Goal: Task Accomplishment & Management: Manage account settings

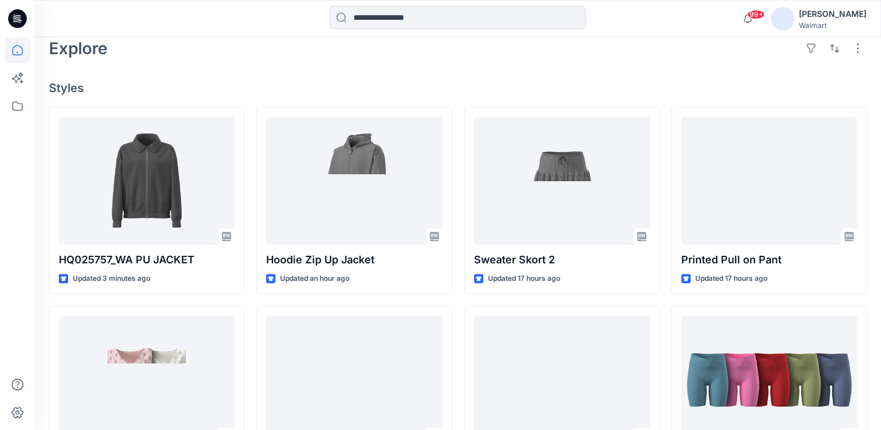
scroll to position [349, 0]
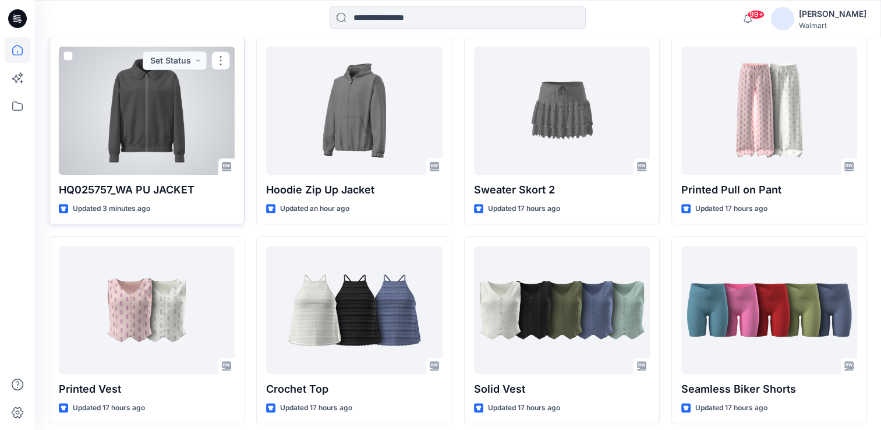
click at [163, 122] on div at bounding box center [147, 111] width 176 height 128
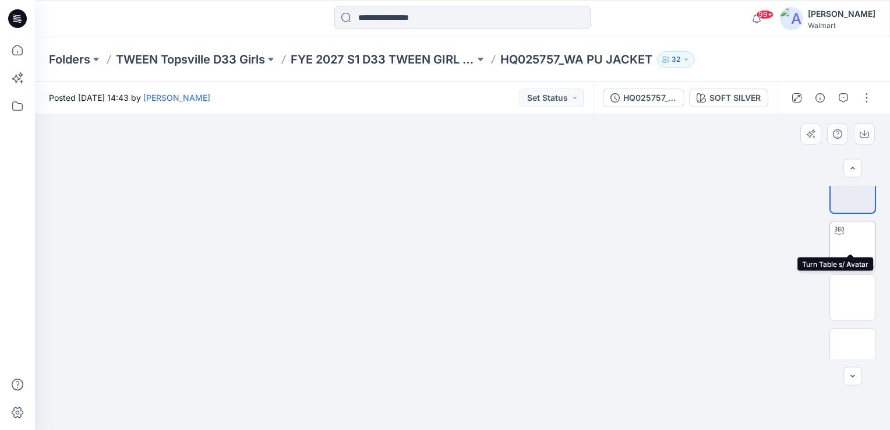
scroll to position [34, 0]
click at [570, 97] on button "Set Status" at bounding box center [552, 98] width 64 height 19
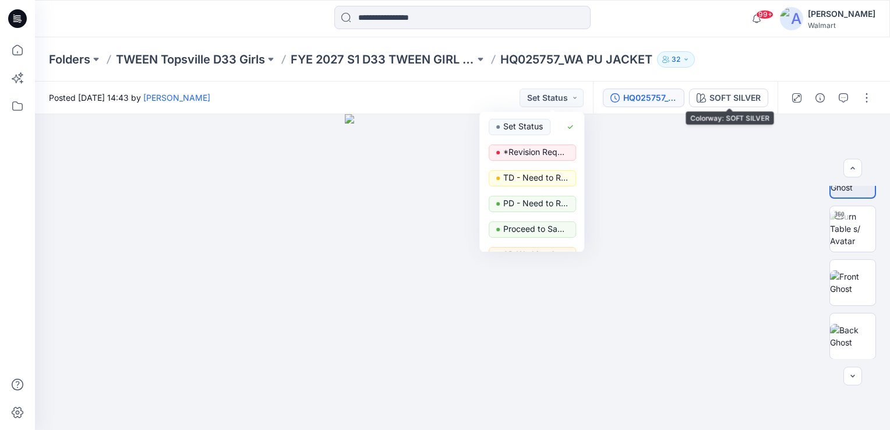
drag, startPoint x: 727, startPoint y: 97, endPoint x: 676, endPoint y: 104, distance: 51.2
click at [725, 122] on div "Posted [DATE] 14:43 by [PERSON_NAME] Set Status Set Status *Revision Requested …" at bounding box center [462, 256] width 855 height 348
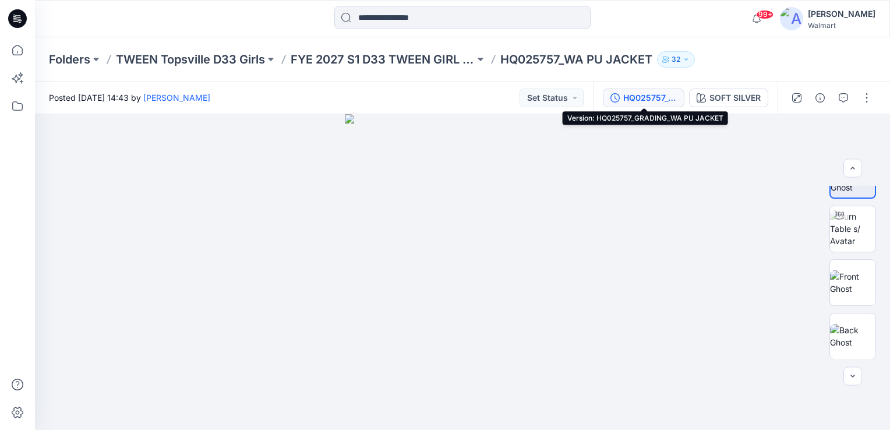
click at [664, 99] on div "HQ025757_GRADING_WA PU JACKET" at bounding box center [650, 97] width 54 height 13
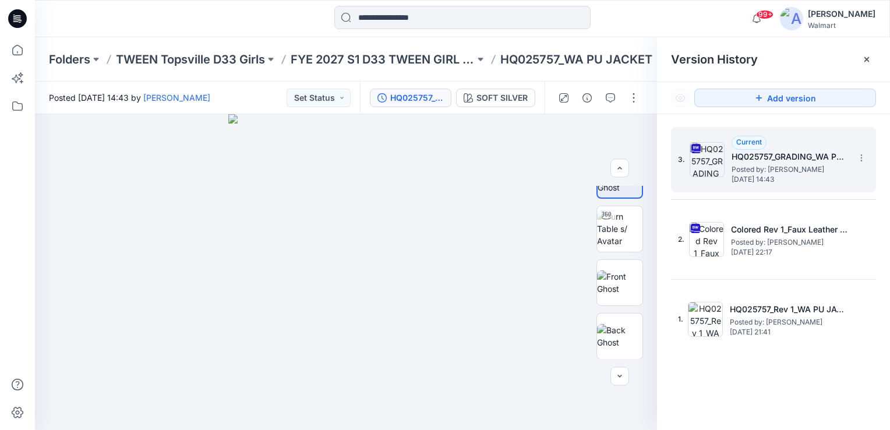
click at [787, 165] on span "Posted by: [PERSON_NAME]" at bounding box center [790, 170] width 116 height 12
click at [799, 158] on h5 "HQ025757_GRADING_WA PU JACKET" at bounding box center [790, 157] width 116 height 14
click at [830, 165] on span "Posted by: [PERSON_NAME]" at bounding box center [790, 170] width 116 height 12
click at [861, 156] on icon at bounding box center [861, 157] width 9 height 9
click at [871, 123] on div "3. Current HQ025757_GRADING_WA PU JACKET Posted by: [PERSON_NAME] [DATE] 14:43 …" at bounding box center [773, 280] width 233 height 333
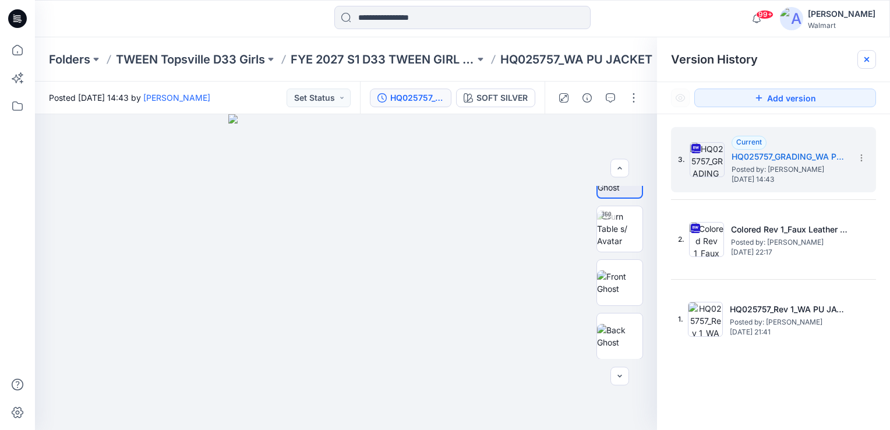
click at [869, 59] on icon at bounding box center [866, 59] width 9 height 9
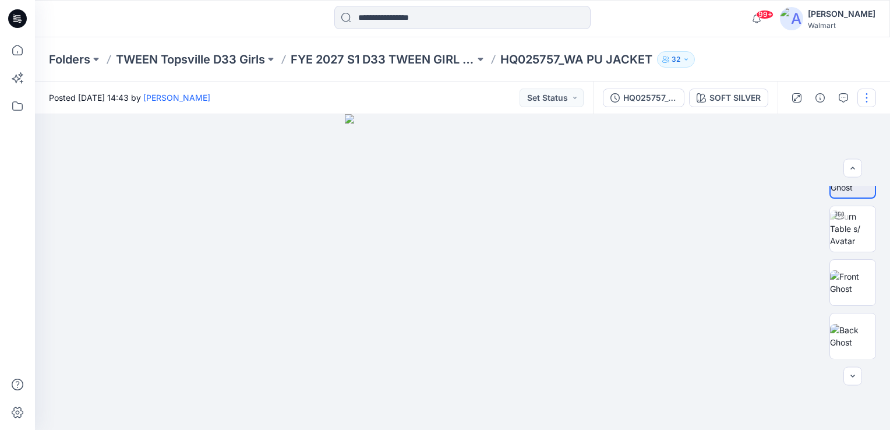
click at [862, 97] on button "button" at bounding box center [866, 98] width 19 height 19
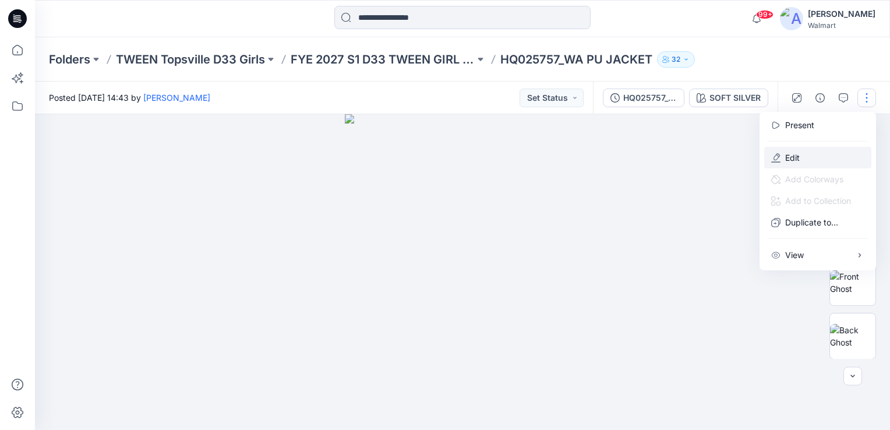
click at [804, 151] on button "Edit" at bounding box center [817, 158] width 107 height 22
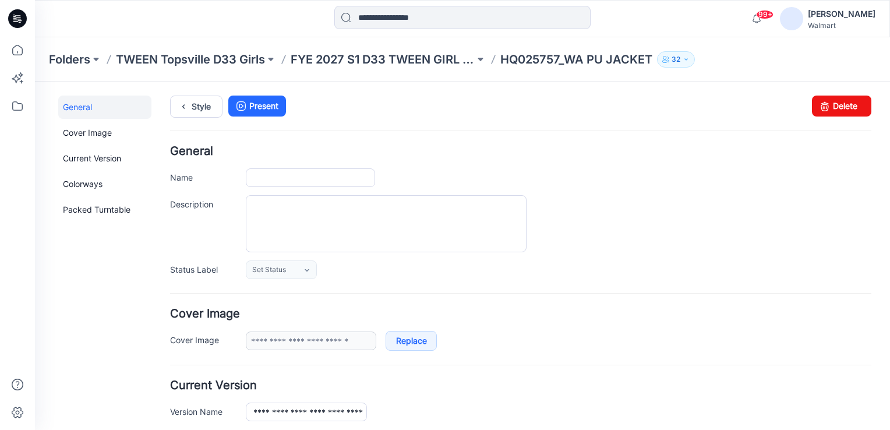
type input "**********"
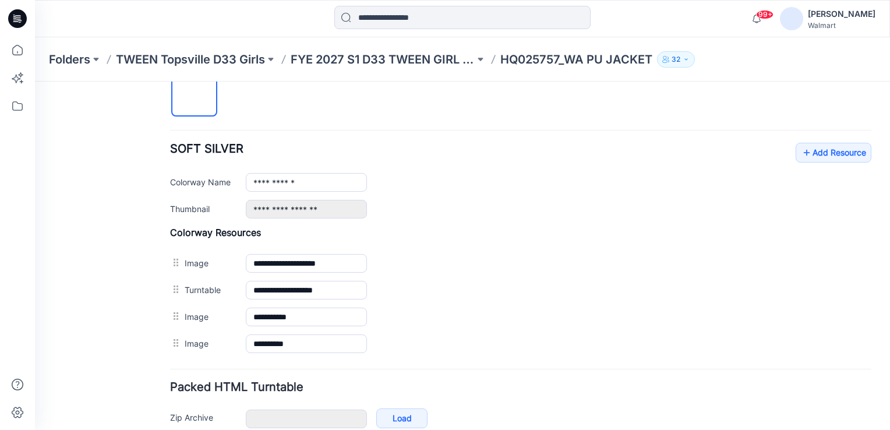
scroll to position [462, 0]
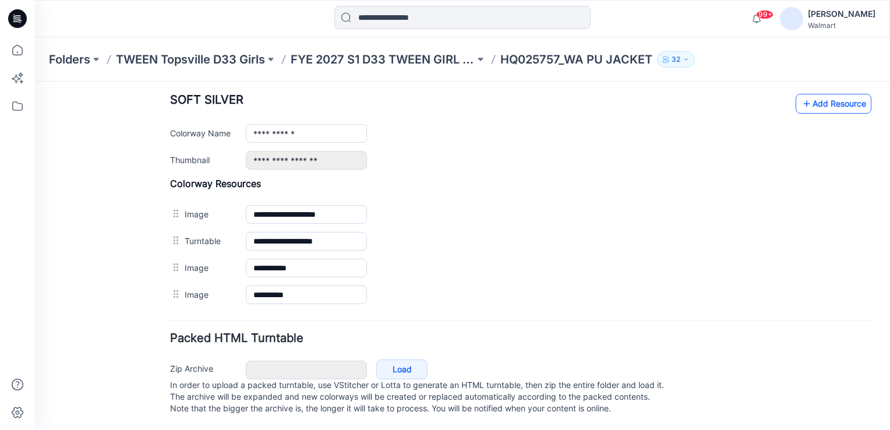
click at [822, 97] on link "Add Resource" at bounding box center [834, 104] width 76 height 20
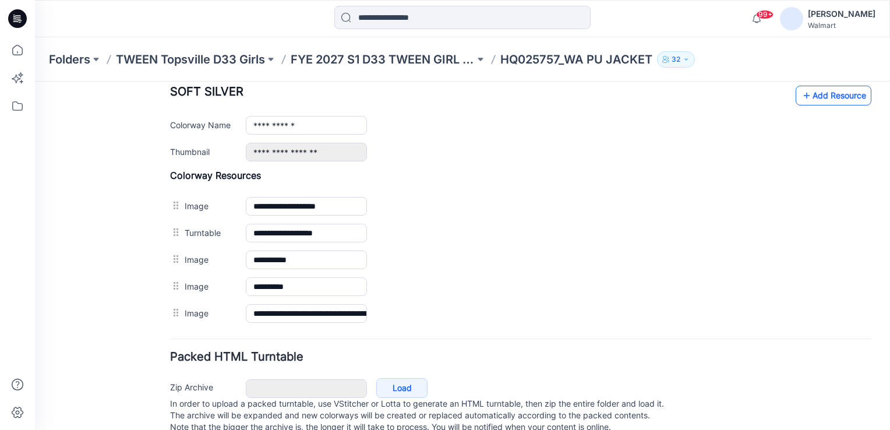
click at [815, 90] on link "Add Resource" at bounding box center [834, 96] width 76 height 20
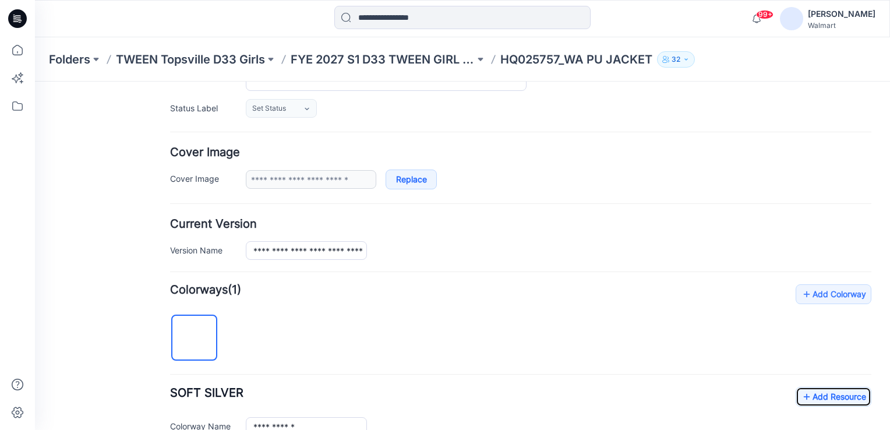
scroll to position [0, 0]
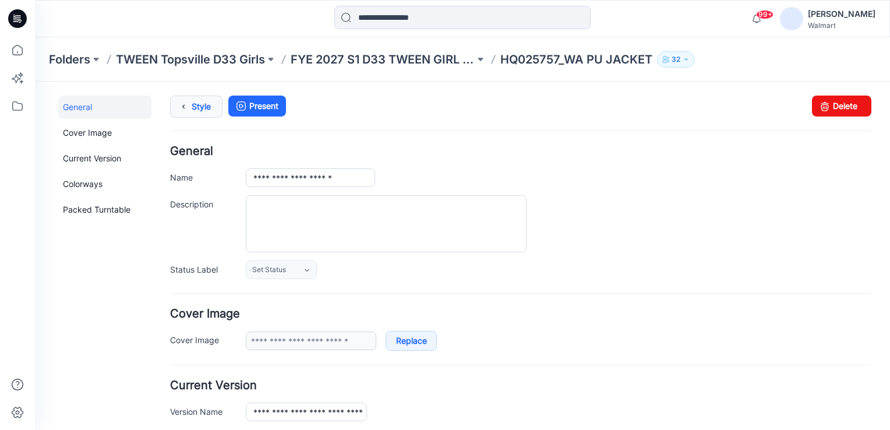
click at [195, 101] on link "Style" at bounding box center [196, 107] width 52 height 22
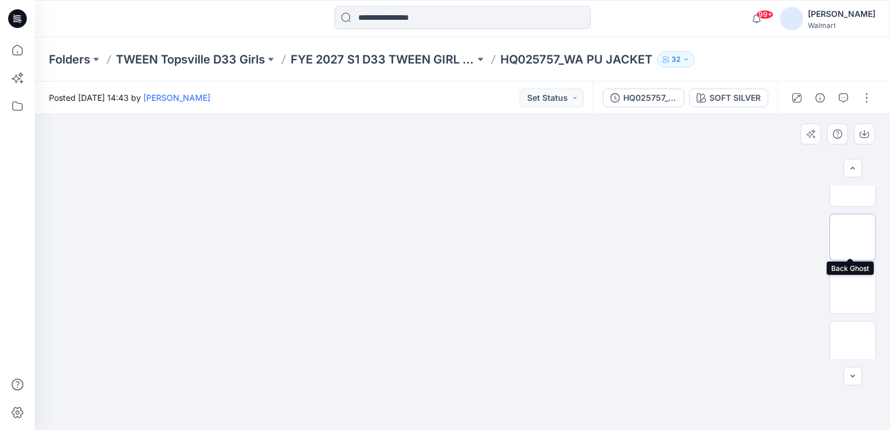
scroll to position [141, 0]
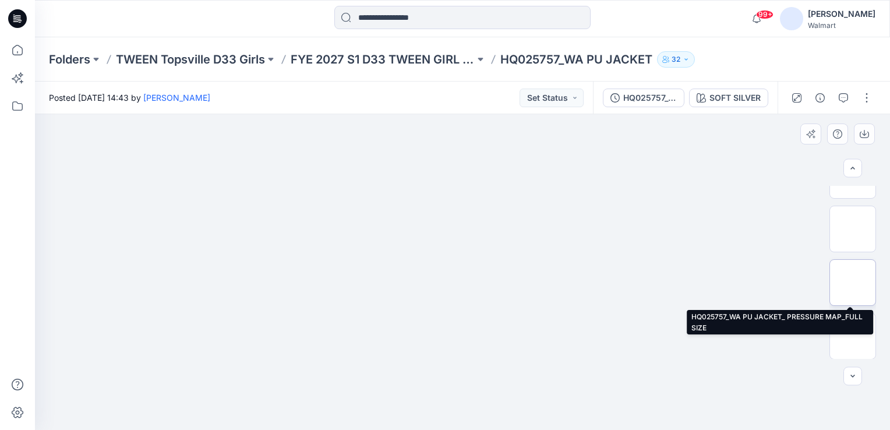
click at [853, 282] on img at bounding box center [853, 282] width 0 height 0
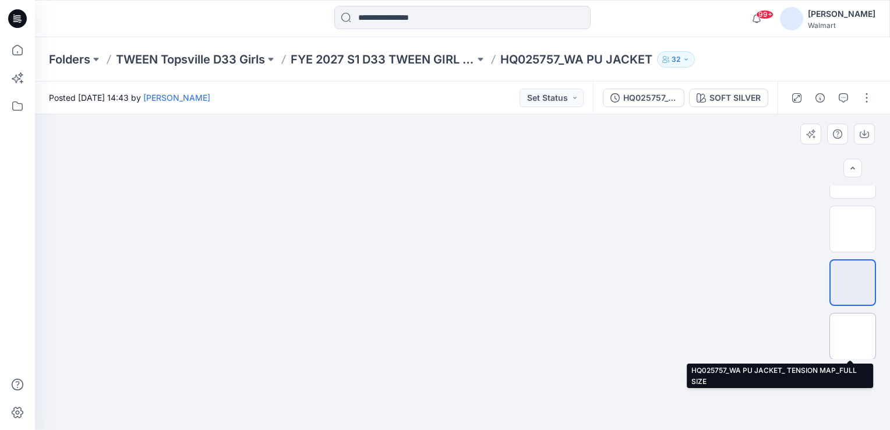
click at [853, 336] on img at bounding box center [853, 336] width 0 height 0
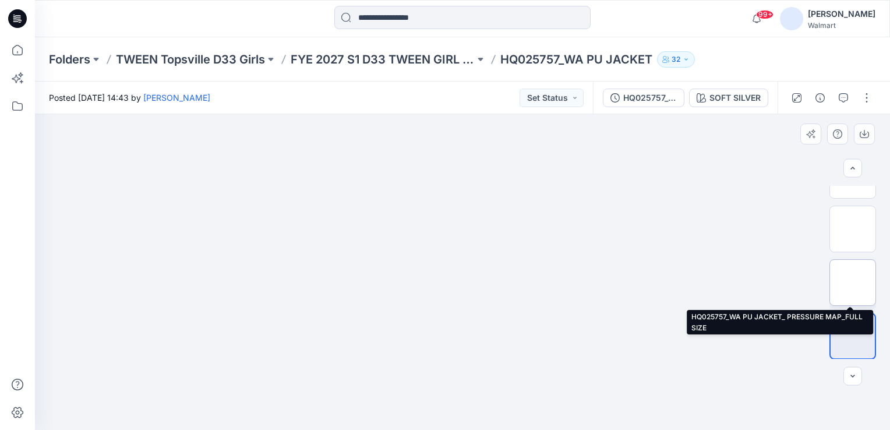
click at [853, 282] on img at bounding box center [853, 282] width 0 height 0
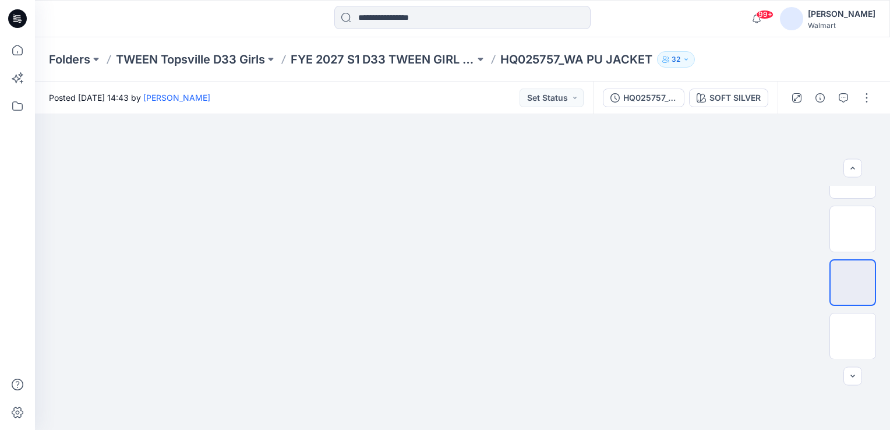
click at [729, 48] on div "Folders TWEEN Topsville D33 Girls FYE 2027 S1 D33 TWEEN GIRL TOPSVILLE HQ025757…" at bounding box center [462, 59] width 855 height 44
